Goal: Task Accomplishment & Management: Manage account settings

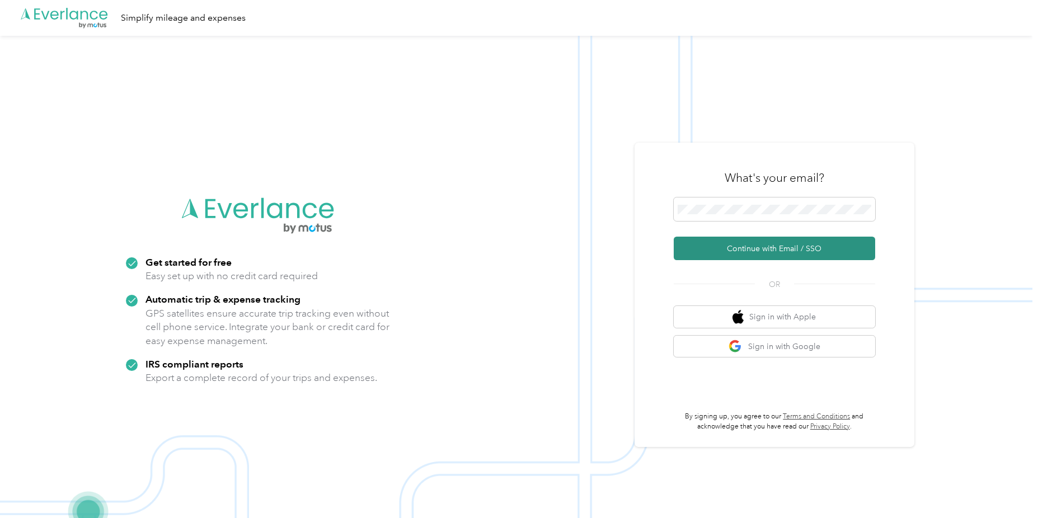
click at [726, 247] on button "Continue with Email / SSO" at bounding box center [773, 248] width 201 height 23
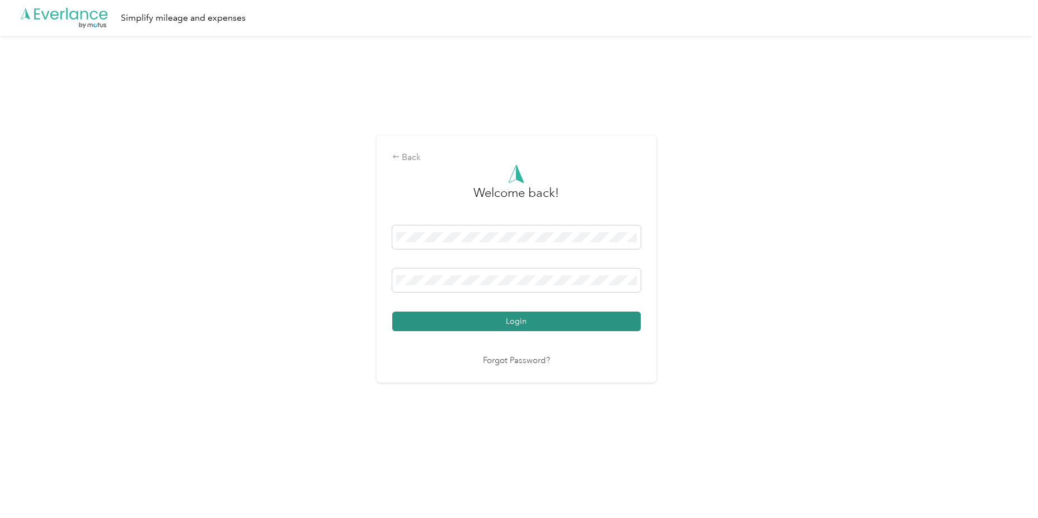
click at [520, 329] on button "Login" at bounding box center [516, 322] width 248 height 20
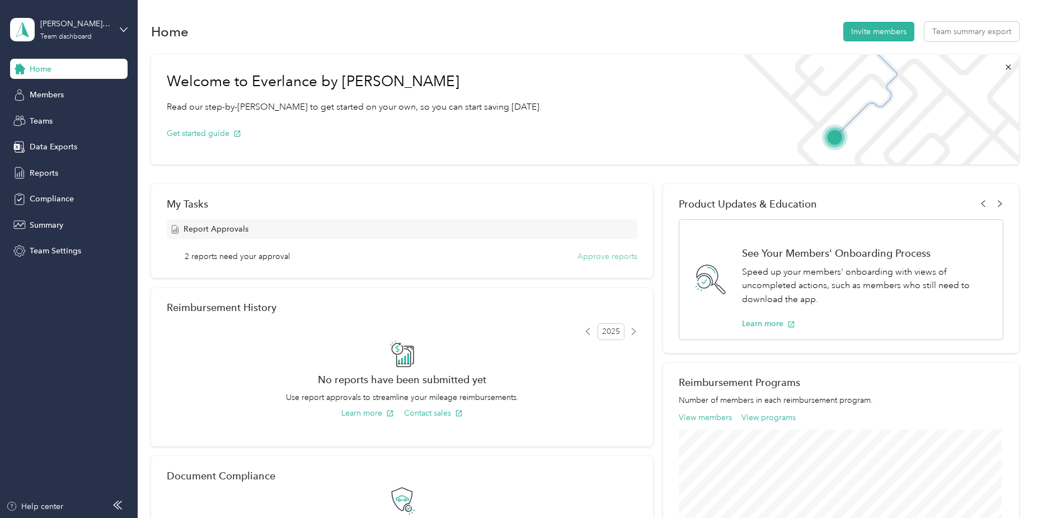
click at [602, 259] on button "Approve reports" at bounding box center [607, 257] width 60 height 12
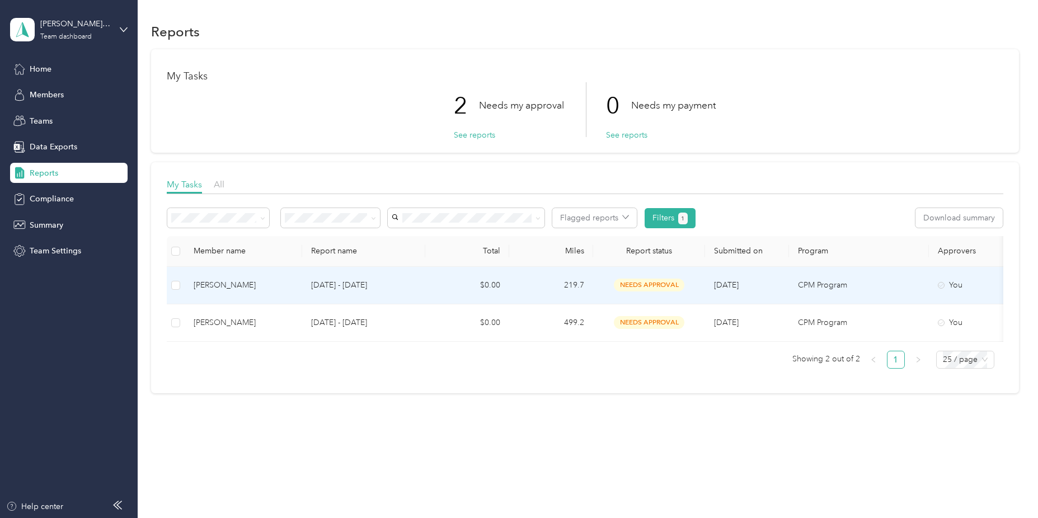
click at [363, 283] on p "[DATE] - [DATE]" at bounding box center [363, 285] width 105 height 12
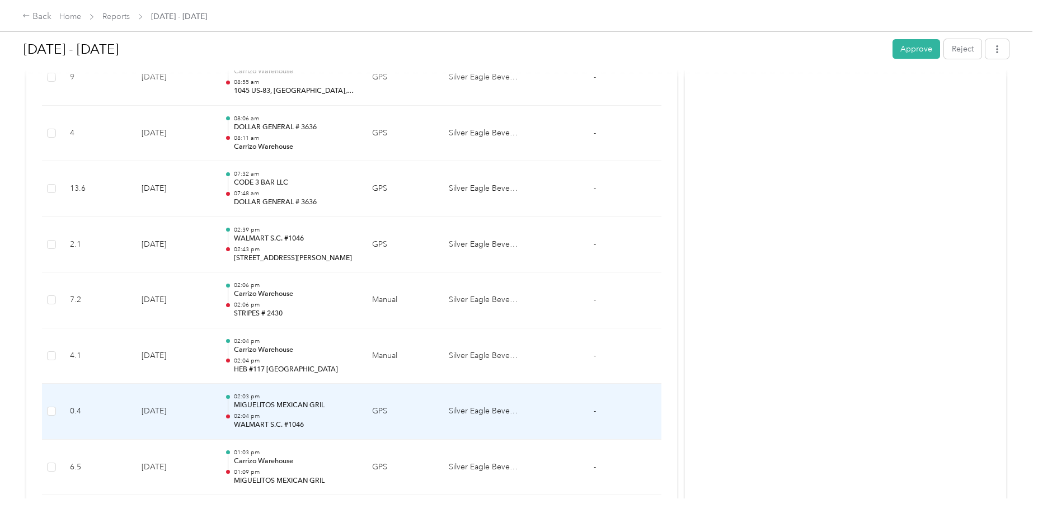
scroll to position [1789, 0]
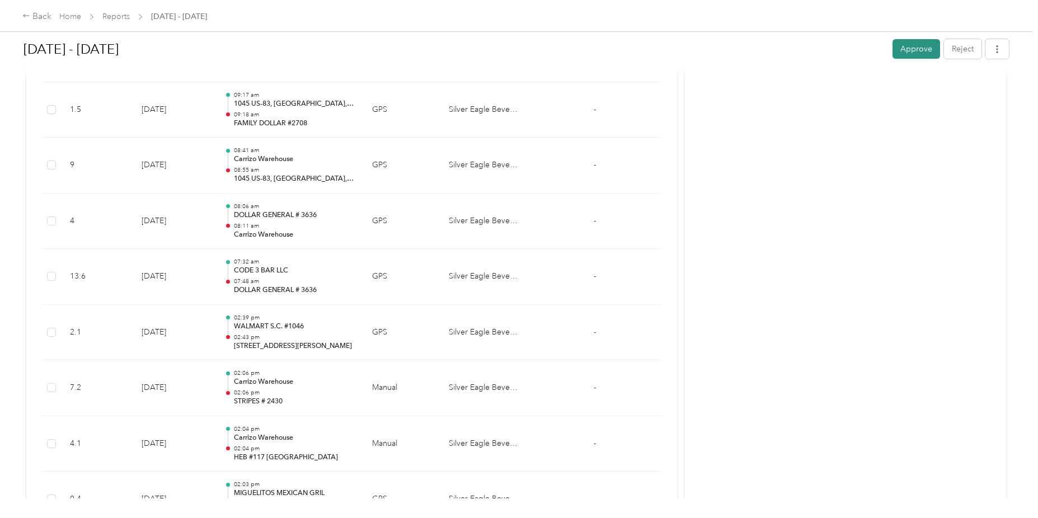
click at [922, 52] on button "Approve" at bounding box center [916, 49] width 48 height 20
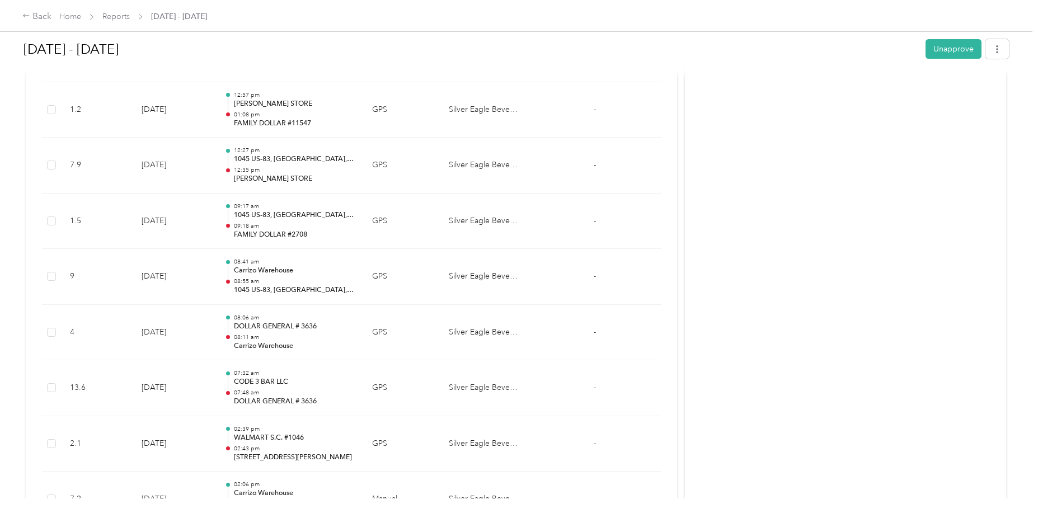
scroll to position [1482, 0]
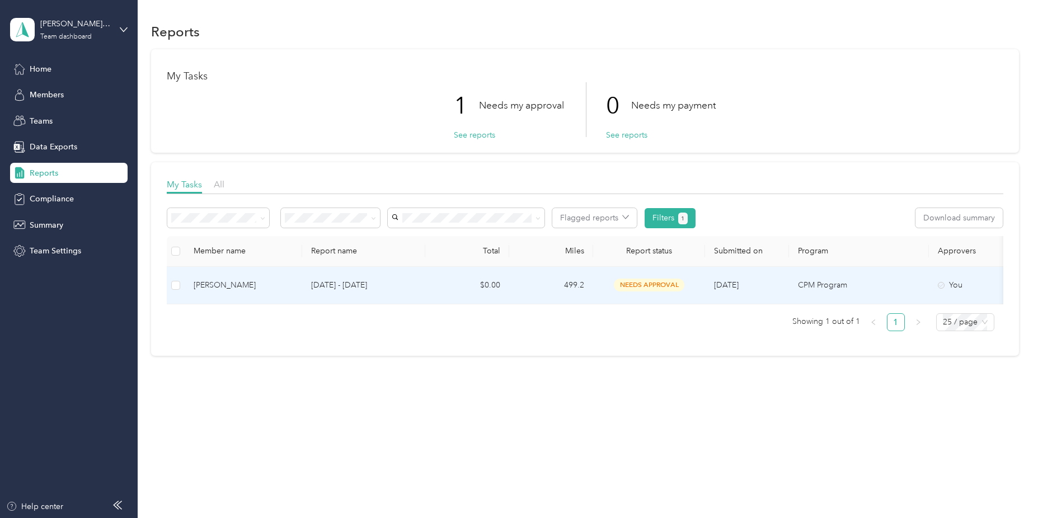
click at [329, 288] on p "[DATE] - [DATE]" at bounding box center [363, 285] width 105 height 12
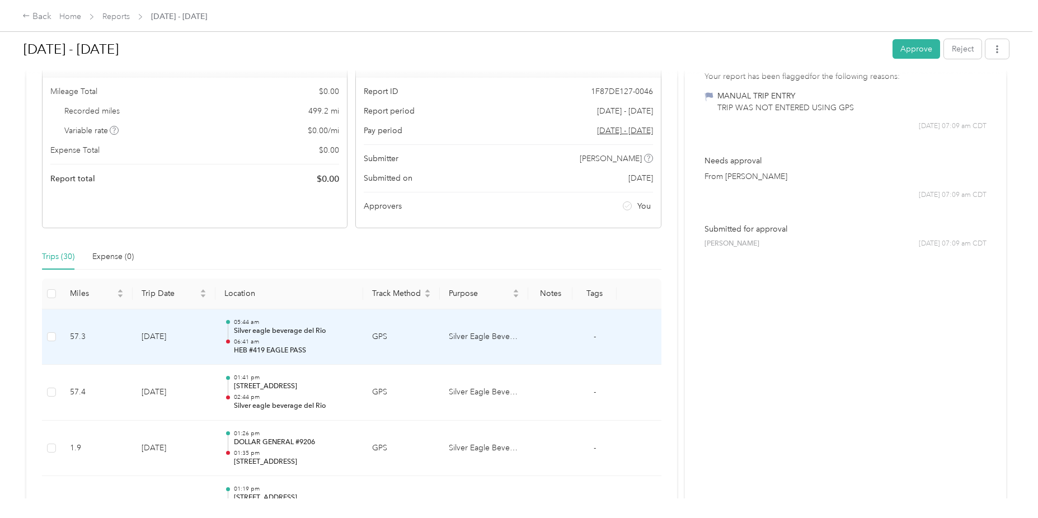
scroll to position [1, 0]
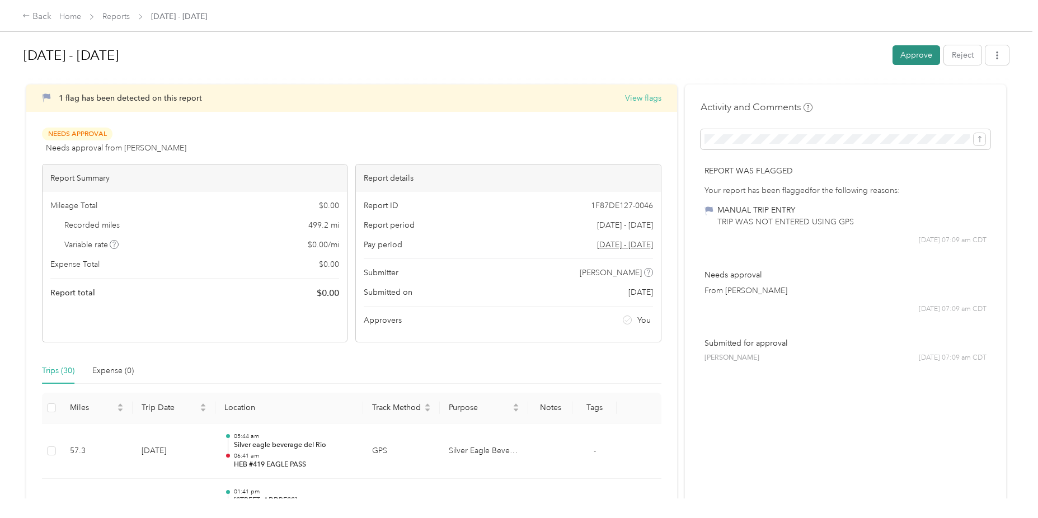
click at [901, 52] on button "Approve" at bounding box center [916, 55] width 48 height 20
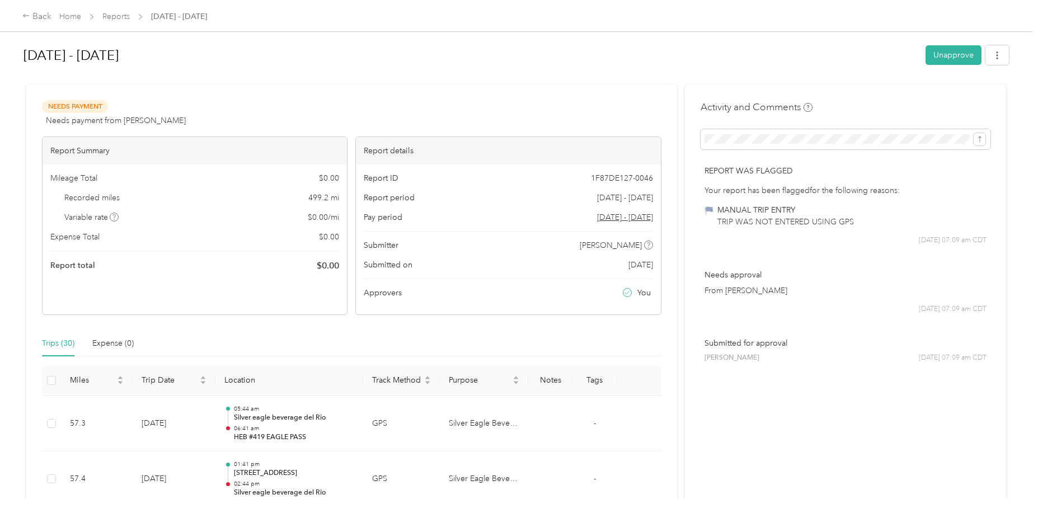
scroll to position [17, 0]
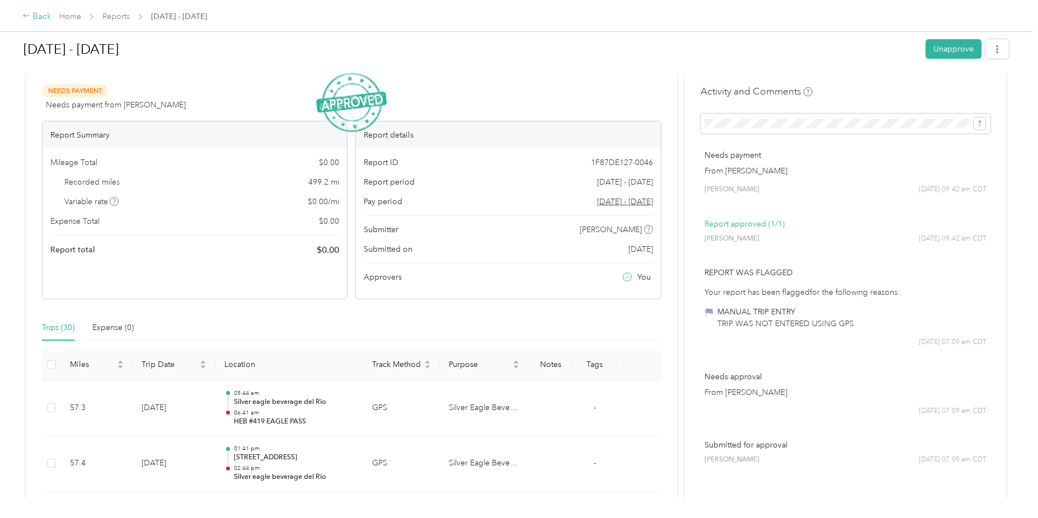
click at [36, 17] on div "Back" at bounding box center [36, 16] width 29 height 13
